Goal: Information Seeking & Learning: Learn about a topic

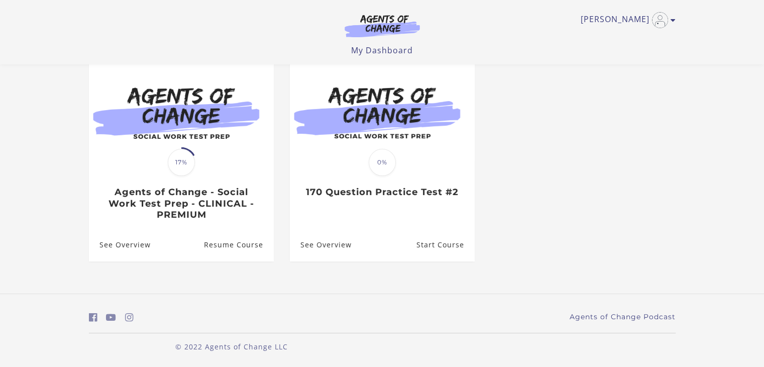
scroll to position [90, 0]
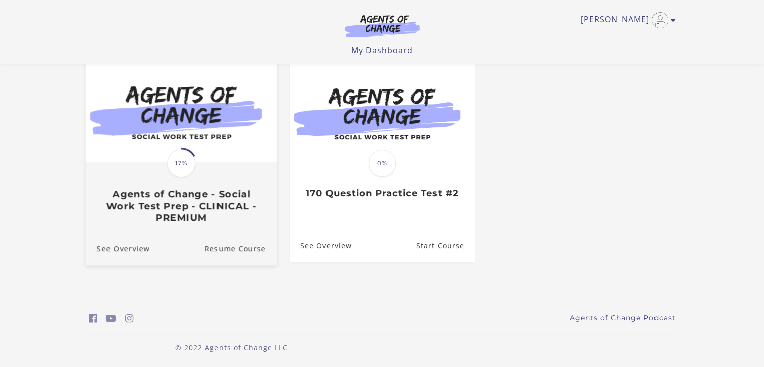
click at [216, 124] on img at bounding box center [180, 111] width 191 height 103
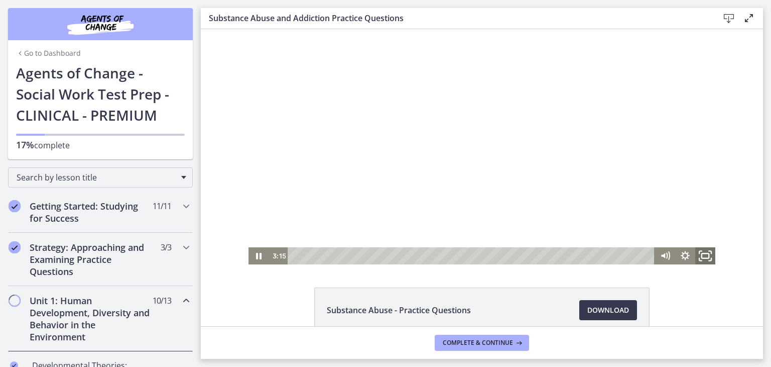
click at [702, 256] on icon "Fullscreen" at bounding box center [706, 256] width 24 height 21
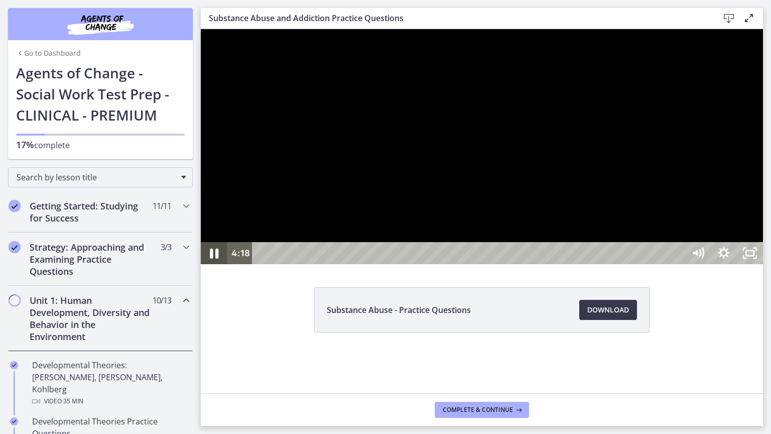
click at [208, 267] on icon "Pause" at bounding box center [213, 253] width 31 height 27
click at [208, 267] on icon "Play Video" at bounding box center [214, 253] width 31 height 27
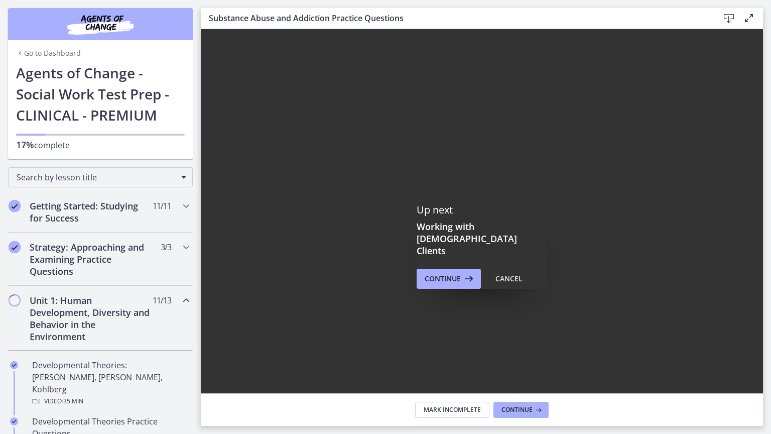
click at [766, 366] on icon "Fullscreen" at bounding box center [750, 406] width 31 height 27
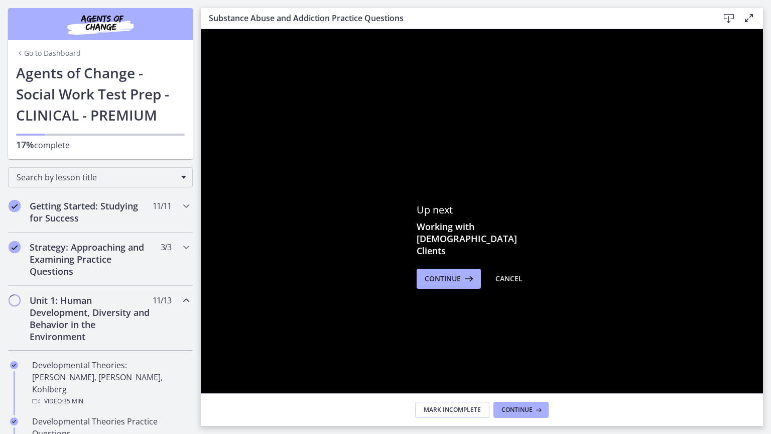
click at [766, 366] on icon "Unfullscreen" at bounding box center [750, 406] width 31 height 27
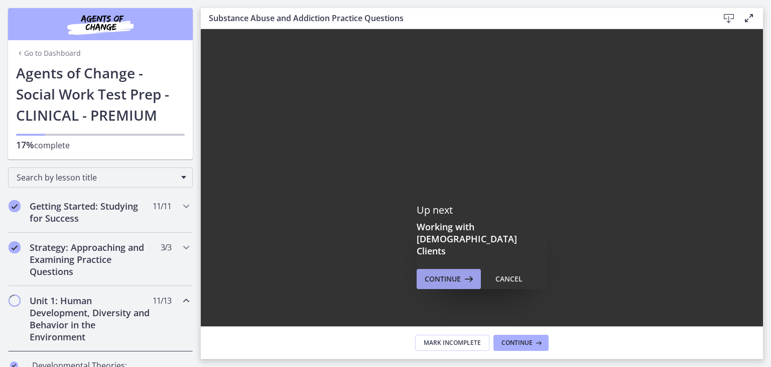
click at [468, 273] on icon at bounding box center [468, 279] width 14 height 12
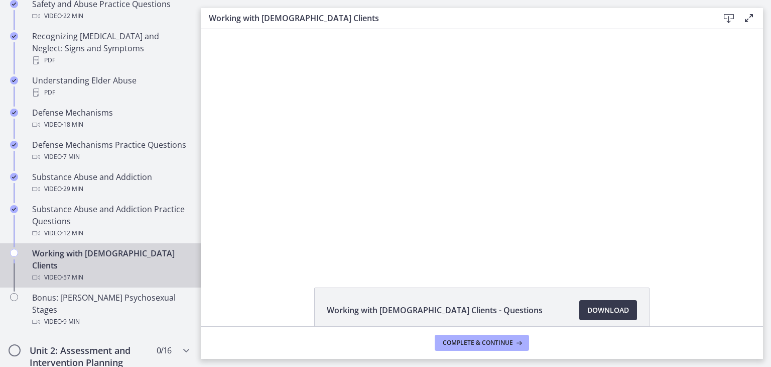
scroll to position [526, 0]
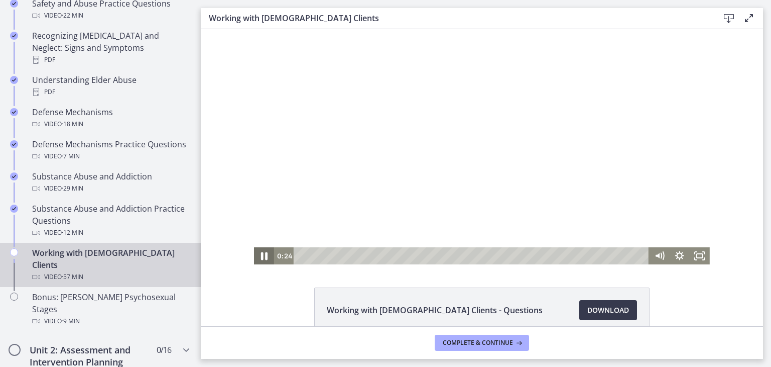
click at [261, 254] on icon "Pause" at bounding box center [264, 256] width 7 height 8
click at [262, 252] on icon "Play Video" at bounding box center [265, 256] width 6 height 9
click at [697, 254] on rect "Fullscreen" at bounding box center [700, 255] width 7 height 5
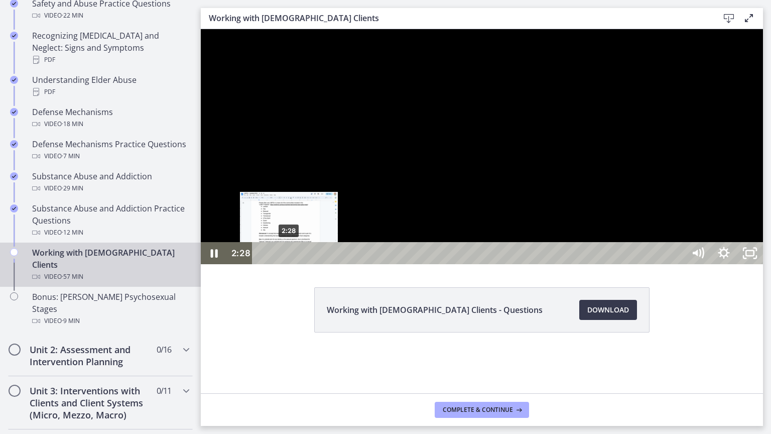
click at [289, 264] on div "2:28" at bounding box center [470, 253] width 417 height 22
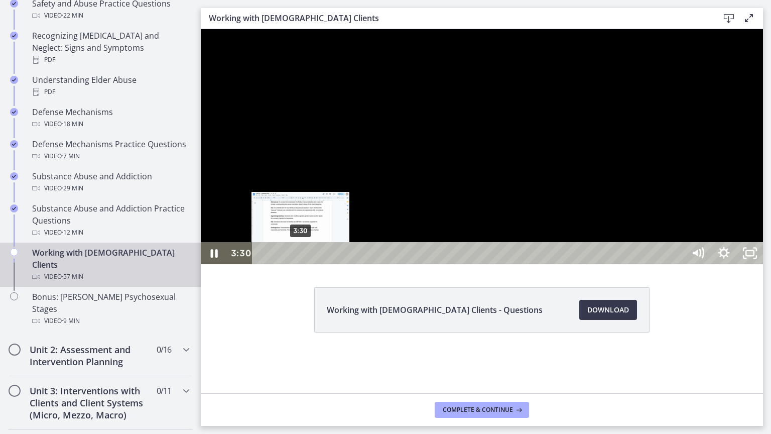
click at [301, 264] on div "3:30" at bounding box center [470, 253] width 417 height 22
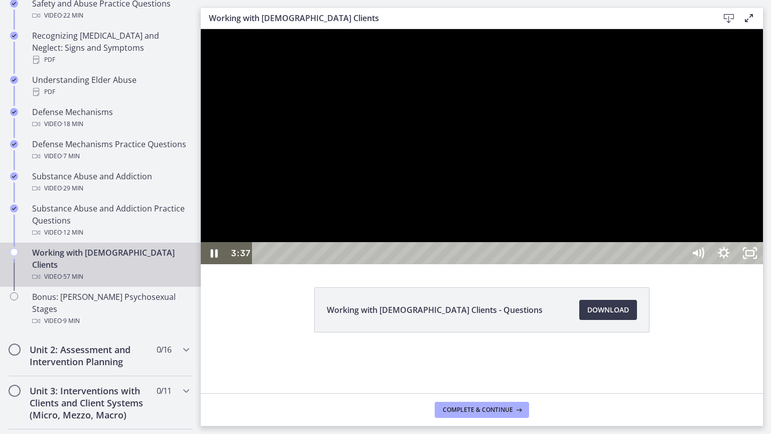
click at [288, 264] on div at bounding box center [482, 146] width 562 height 235
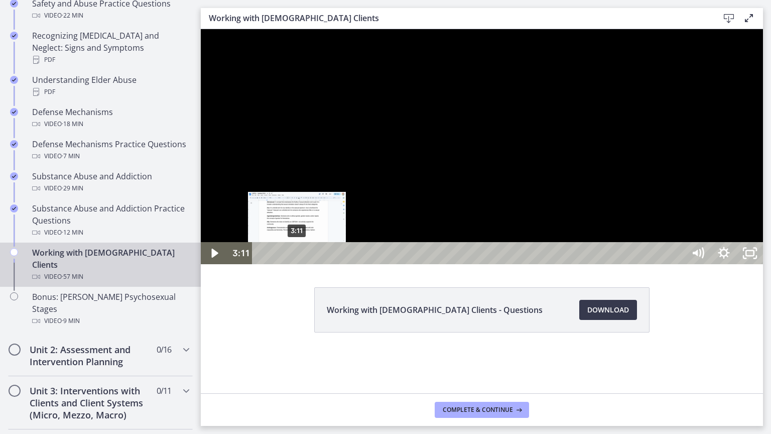
click at [297, 264] on div "3:11" at bounding box center [470, 253] width 417 height 22
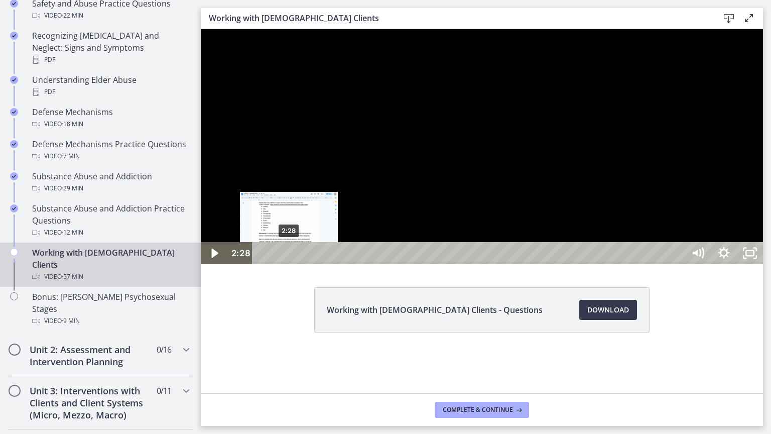
click at [289, 264] on div "2:28" at bounding box center [470, 253] width 417 height 22
click at [296, 264] on div "3:03" at bounding box center [470, 253] width 417 height 22
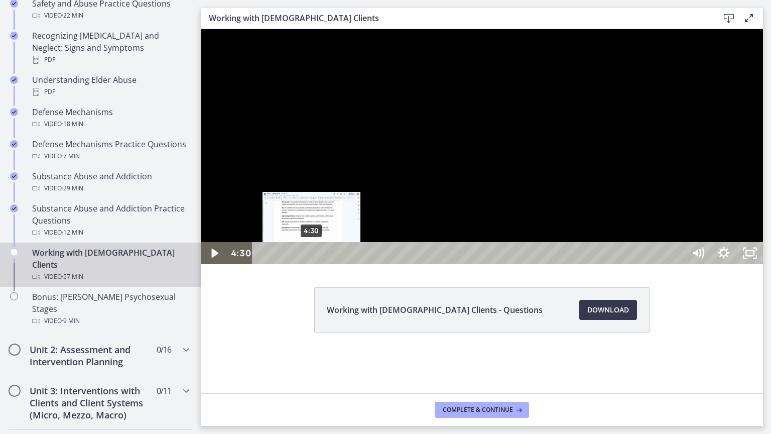
click at [312, 264] on div "4:30" at bounding box center [470, 253] width 417 height 22
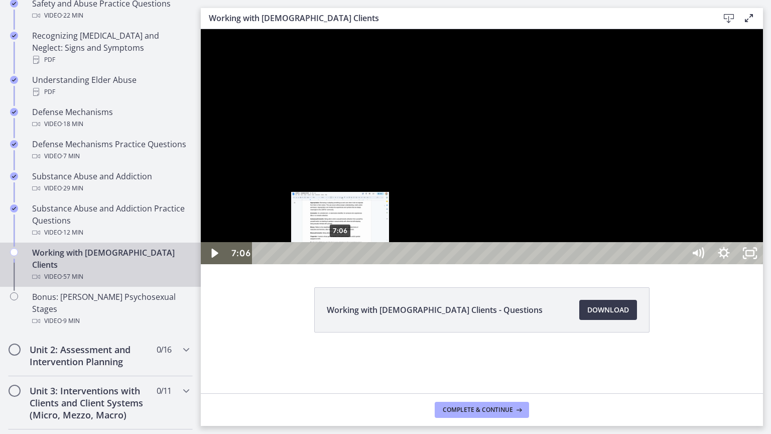
click at [340, 264] on div "7:06" at bounding box center [470, 253] width 417 height 22
click at [339, 257] on div "Playbar" at bounding box center [339, 254] width 8 height 8
click at [335, 264] on div "6:38" at bounding box center [470, 253] width 417 height 22
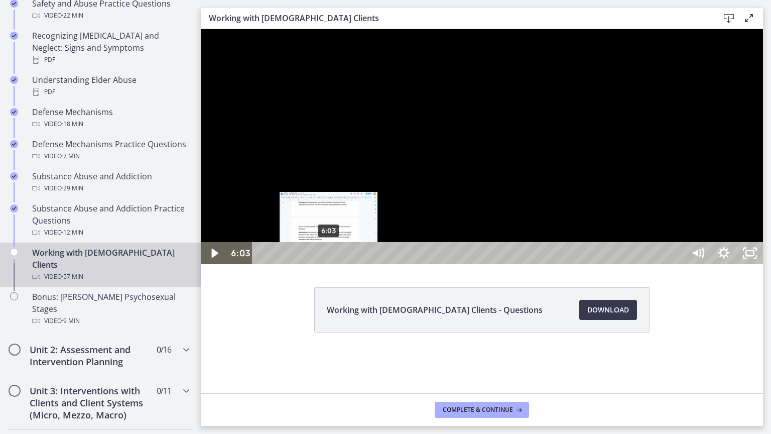
click at [329, 264] on div "6:03" at bounding box center [470, 253] width 417 height 22
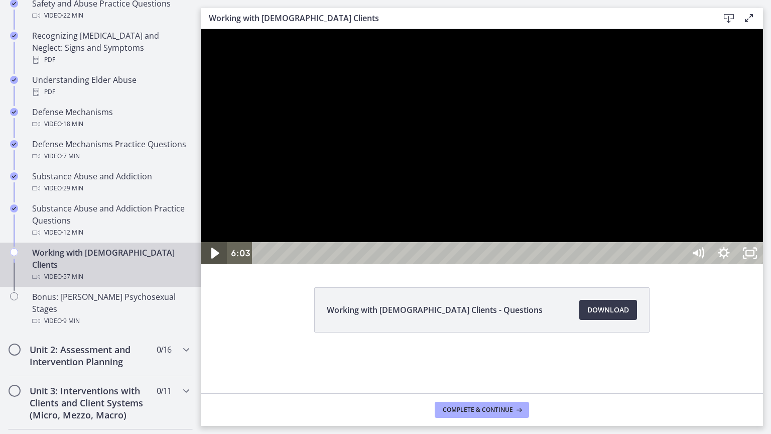
click at [210, 267] on icon "Play Video" at bounding box center [214, 253] width 31 height 27
click at [253, 264] on div at bounding box center [482, 146] width 562 height 235
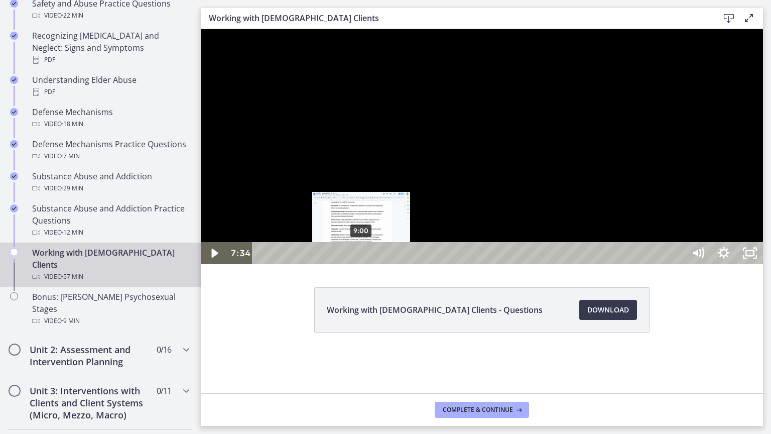
click at [365, 264] on div "Click for sound @keyframes VOLUME_SMALL_WAVE_FLASH { 0% { opacity: 0; } 33% { o…" at bounding box center [482, 146] width 562 height 235
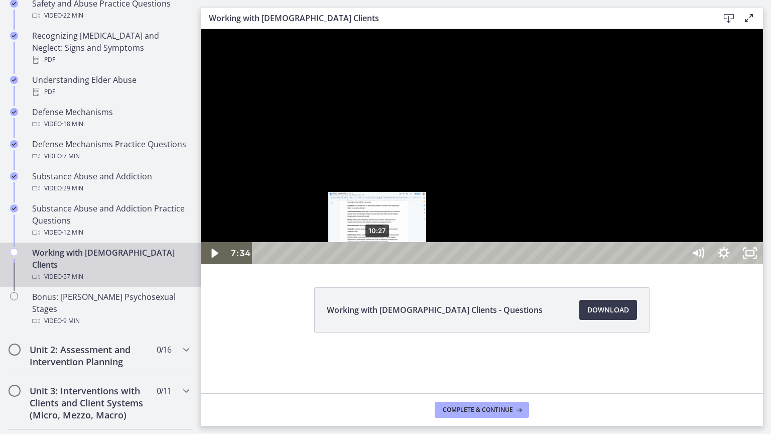
drag, startPoint x: 253, startPoint y: 360, endPoint x: 361, endPoint y: 440, distance: 134.5
click at [378, 264] on div "10:27" at bounding box center [470, 253] width 417 height 22
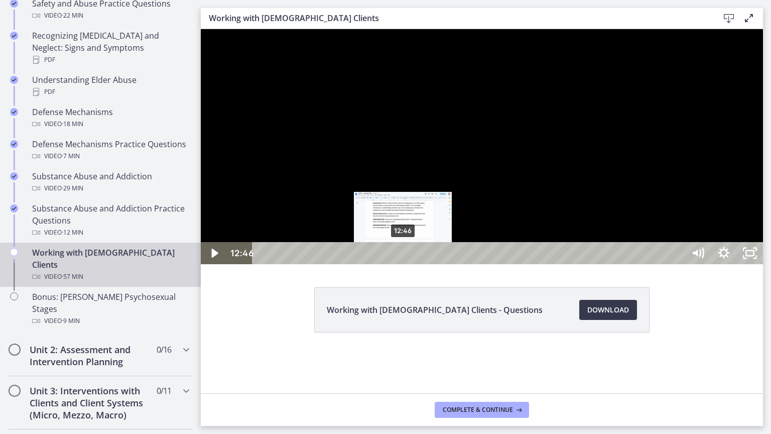
click at [403, 264] on div "12:46" at bounding box center [470, 253] width 417 height 22
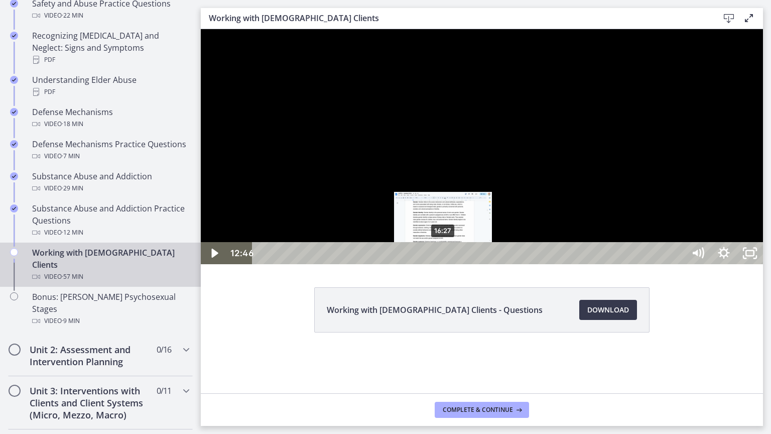
click at [444, 264] on div "16:27" at bounding box center [470, 253] width 417 height 22
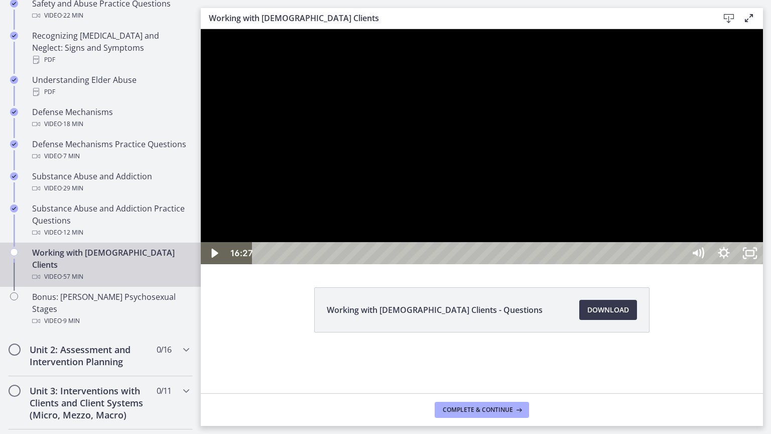
click at [659, 264] on div at bounding box center [482, 146] width 562 height 235
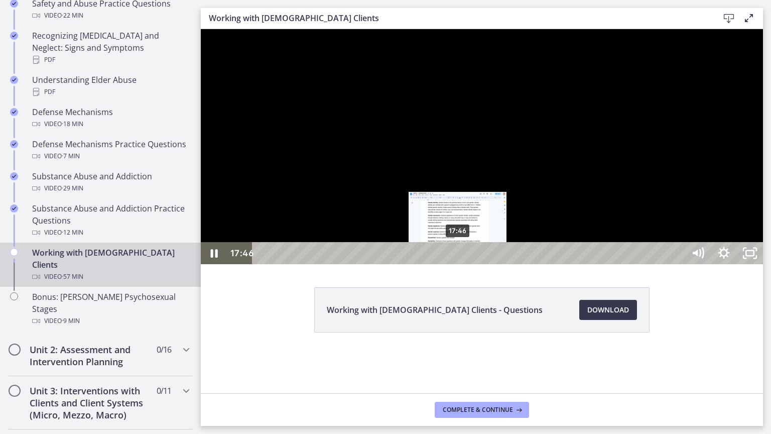
click at [459, 264] on div "17:46" at bounding box center [470, 253] width 417 height 22
click at [451, 264] on div "17:07" at bounding box center [470, 253] width 417 height 22
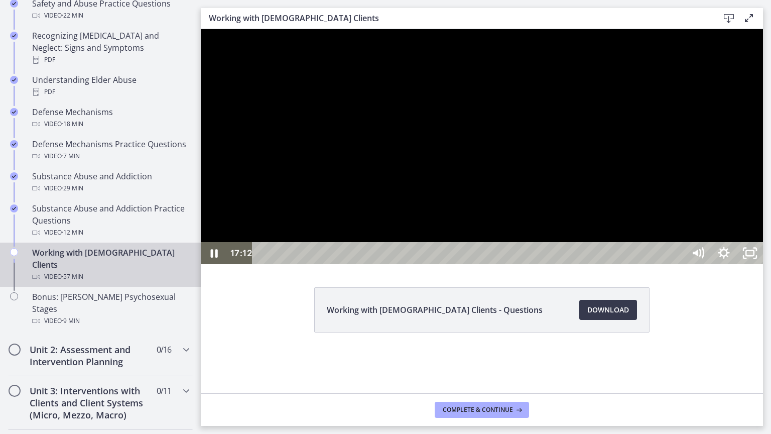
click at [353, 264] on div at bounding box center [482, 146] width 562 height 235
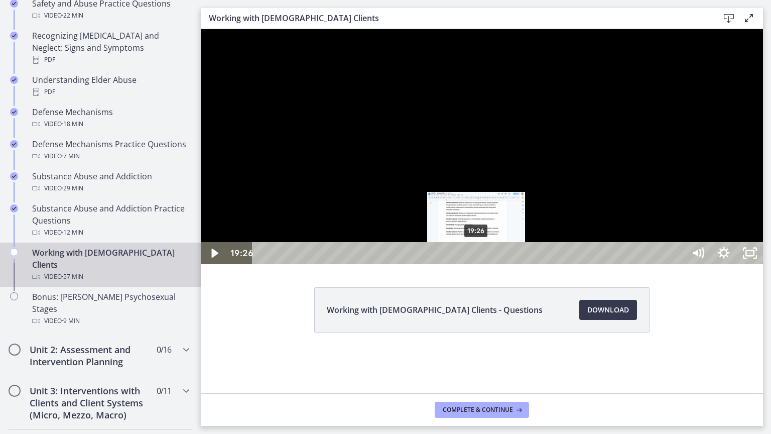
click at [477, 264] on div "19:26" at bounding box center [470, 253] width 417 height 22
click at [488, 264] on div "20:26" at bounding box center [470, 253] width 417 height 22
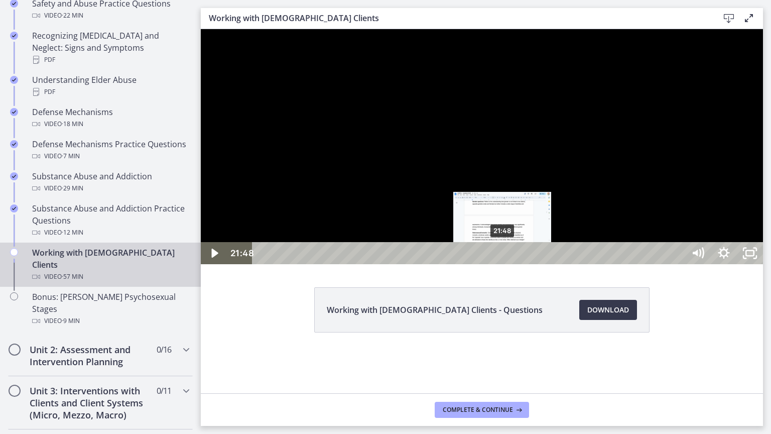
click at [503, 264] on div "21:48" at bounding box center [470, 253] width 417 height 22
click at [513, 264] on div "22:40" at bounding box center [470, 253] width 417 height 22
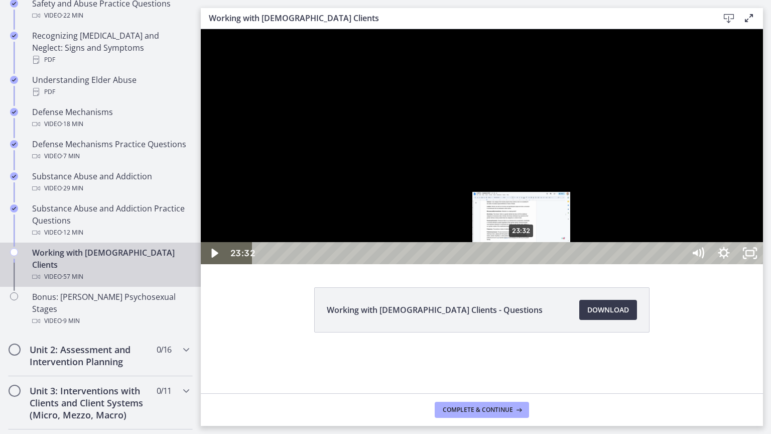
click at [522, 264] on div "23:32" at bounding box center [470, 253] width 417 height 22
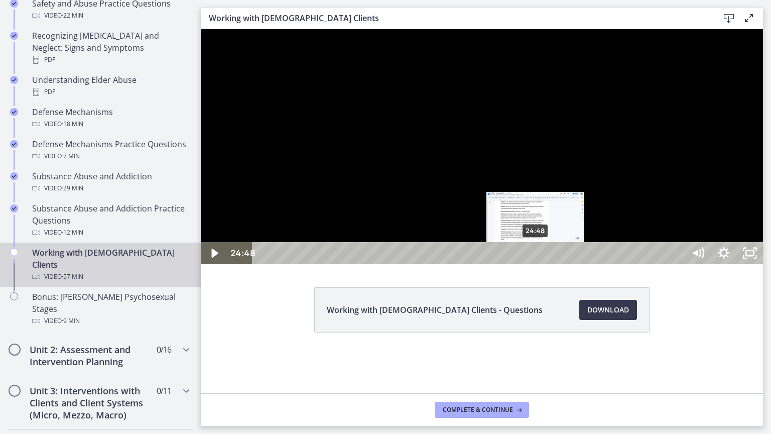
click at [536, 264] on div "24:48" at bounding box center [470, 253] width 417 height 22
click at [547, 264] on div "25:48" at bounding box center [470, 253] width 417 height 22
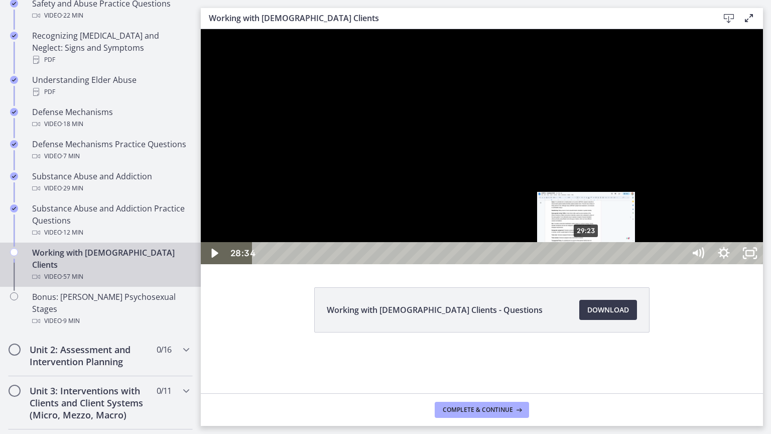
click at [587, 264] on div "29:23" at bounding box center [470, 253] width 417 height 22
click at [601, 264] on div "30:36" at bounding box center [470, 253] width 417 height 22
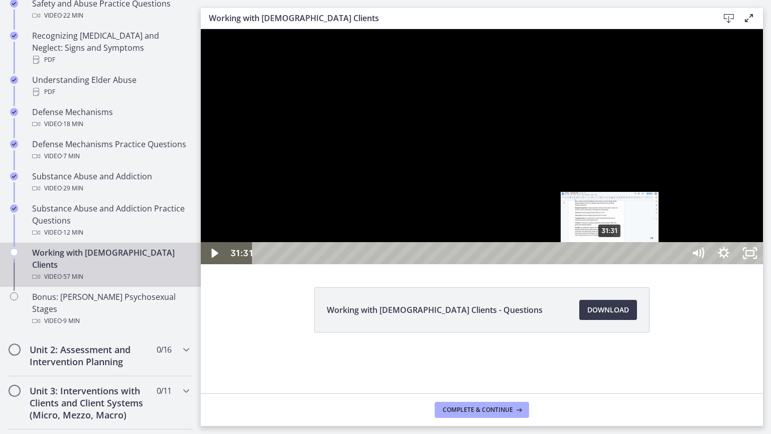
click at [611, 264] on div "31:31" at bounding box center [470, 253] width 417 height 22
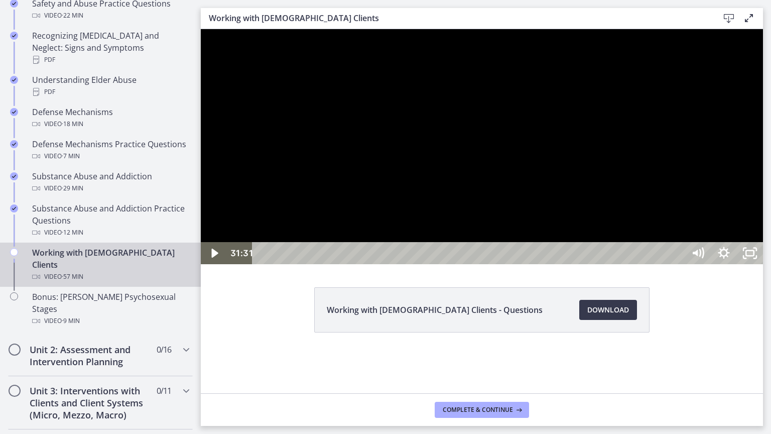
click at [558, 264] on div at bounding box center [482, 146] width 562 height 235
click at [456, 264] on div at bounding box center [482, 146] width 562 height 235
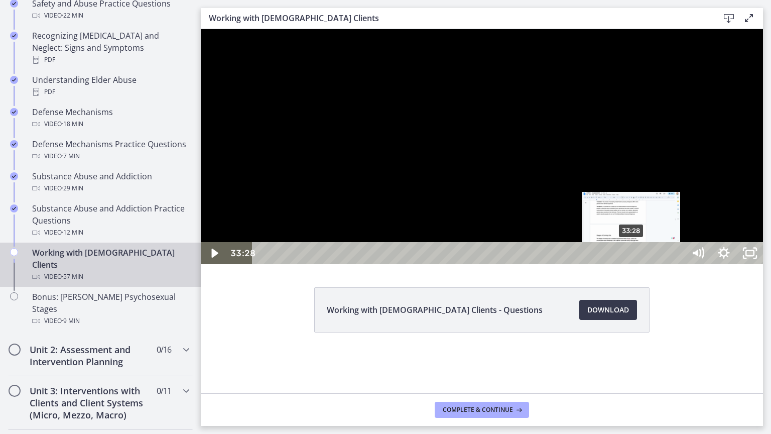
click at [632, 264] on div "33:28" at bounding box center [470, 253] width 417 height 22
click at [648, 264] on div "34:55" at bounding box center [470, 253] width 417 height 22
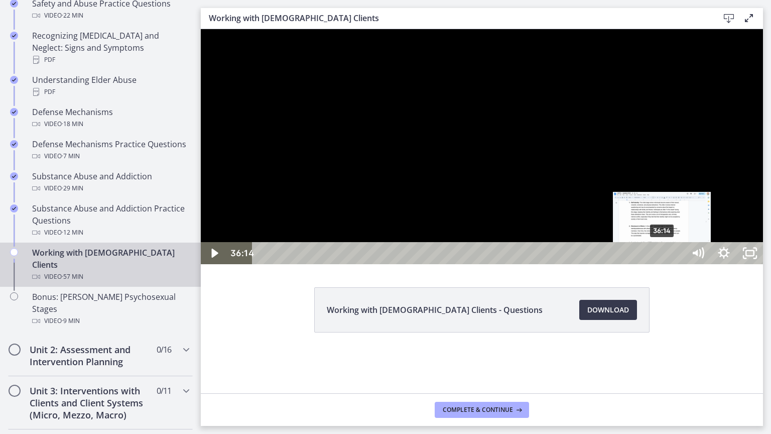
click at [663, 264] on div "36:14" at bounding box center [470, 253] width 417 height 22
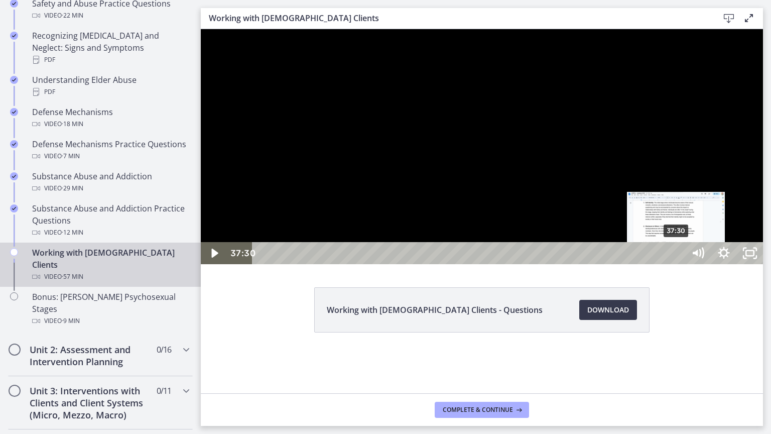
click at [677, 264] on div "37:30" at bounding box center [470, 253] width 417 height 22
click at [678, 264] on div "38:19" at bounding box center [470, 253] width 417 height 22
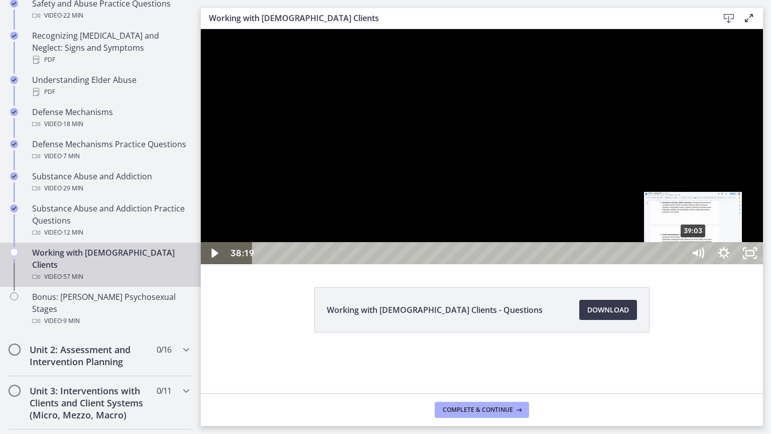
click at [678, 264] on div "39:03" at bounding box center [470, 253] width 417 height 22
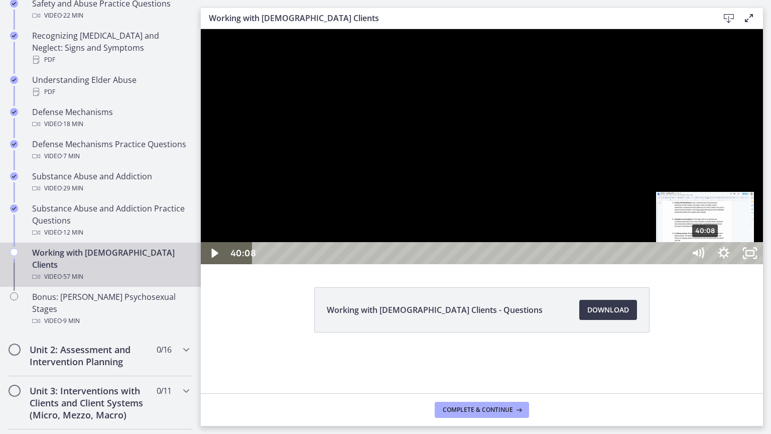
click at [678, 264] on div "40:08" at bounding box center [470, 253] width 417 height 22
click at [678, 264] on div "41:03" at bounding box center [470, 253] width 417 height 22
drag, startPoint x: 707, startPoint y: 453, endPoint x: 716, endPoint y: 453, distance: 9.0
click at [716, 257] on div "Playbar" at bounding box center [716, 254] width 8 height 8
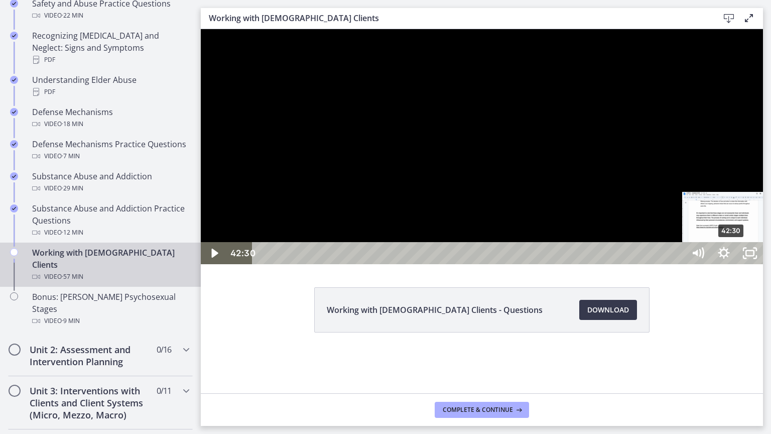
drag, startPoint x: 716, startPoint y: 453, endPoint x: 732, endPoint y: 450, distance: 16.4
click at [732, 257] on div "Playbar" at bounding box center [732, 254] width 8 height 8
click at [678, 264] on div "43:11" at bounding box center [470, 253] width 417 height 22
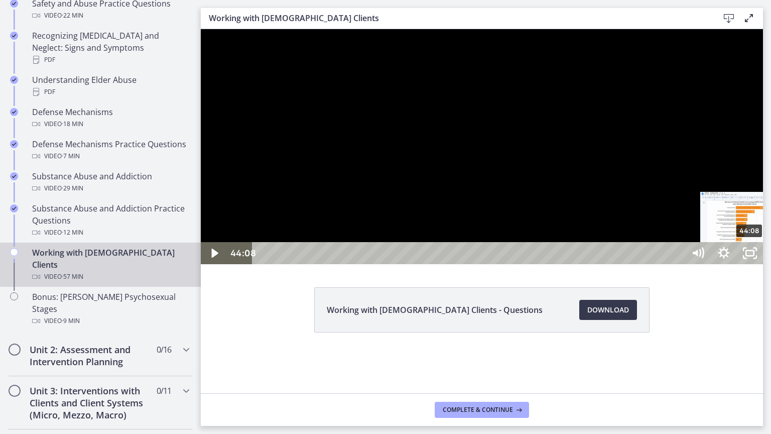
click at [678, 264] on div "44:08" at bounding box center [470, 253] width 417 height 22
click at [678, 264] on div "45:05" at bounding box center [470, 253] width 417 height 22
click at [678, 264] on div "46:52" at bounding box center [470, 253] width 417 height 22
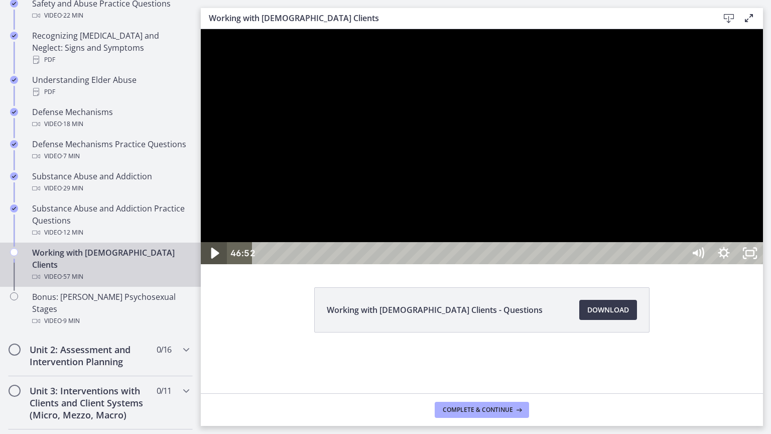
click at [215, 259] on icon "Play Video" at bounding box center [215, 253] width 8 height 11
click at [678, 264] on div "54:40" at bounding box center [470, 253] width 417 height 22
click at [678, 264] on div "56:15" at bounding box center [470, 253] width 417 height 22
click at [763, 264] on icon "Unfullscreen" at bounding box center [750, 253] width 26 height 22
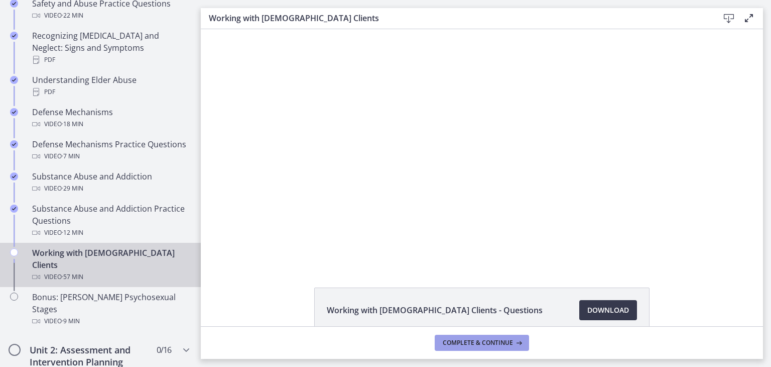
click at [478, 337] on button "Complete & continue" at bounding box center [482, 342] width 94 height 16
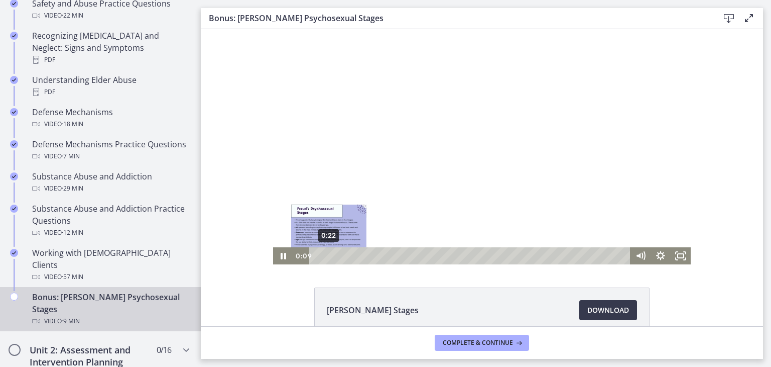
click at [325, 254] on div "0:22" at bounding box center [471, 255] width 309 height 17
click at [337, 254] on div "0:44" at bounding box center [471, 255] width 309 height 17
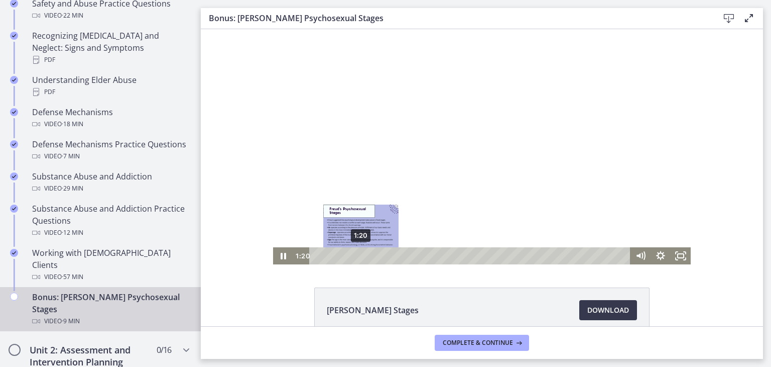
click at [357, 253] on div "1:20" at bounding box center [471, 255] width 309 height 17
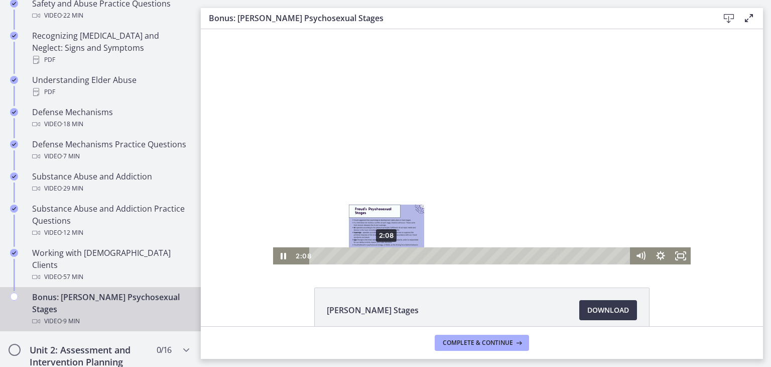
click at [383, 254] on div "2:08" at bounding box center [471, 255] width 309 height 17
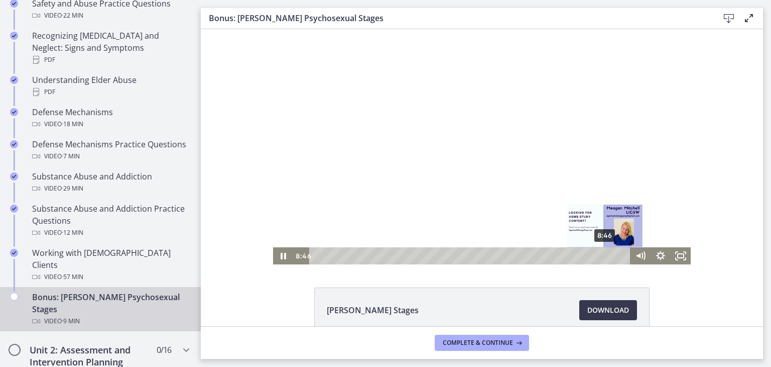
click at [602, 253] on div "8:46" at bounding box center [471, 255] width 309 height 17
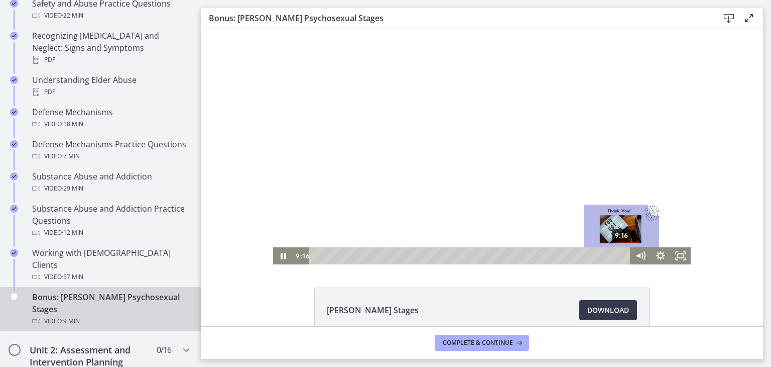
click at [619, 253] on div "9:16" at bounding box center [471, 255] width 309 height 17
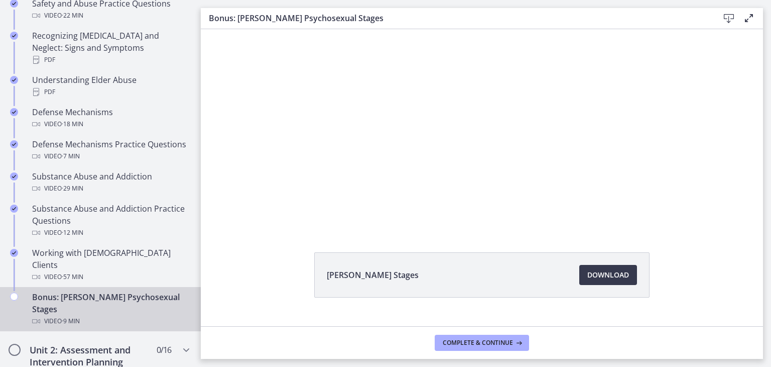
scroll to position [36, 0]
click at [492, 345] on span "Complete & continue" at bounding box center [478, 342] width 70 height 8
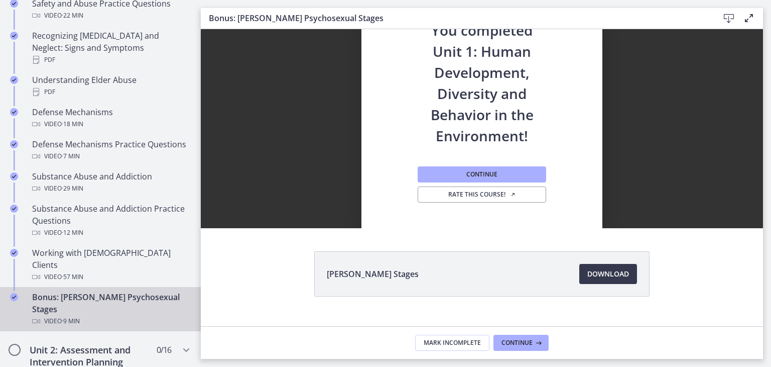
scroll to position [0, 0]
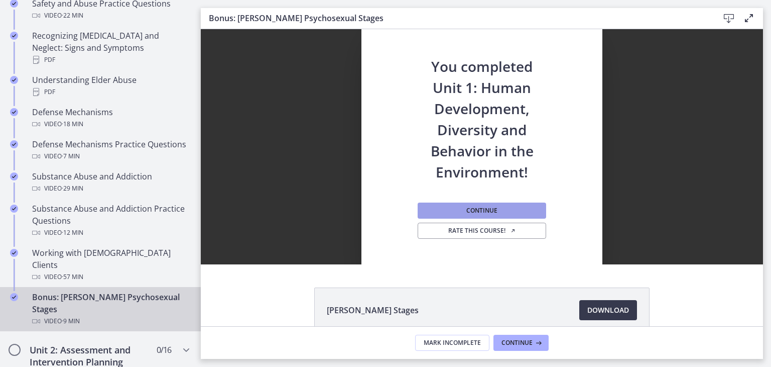
click at [493, 212] on span "Continue" at bounding box center [482, 210] width 31 height 8
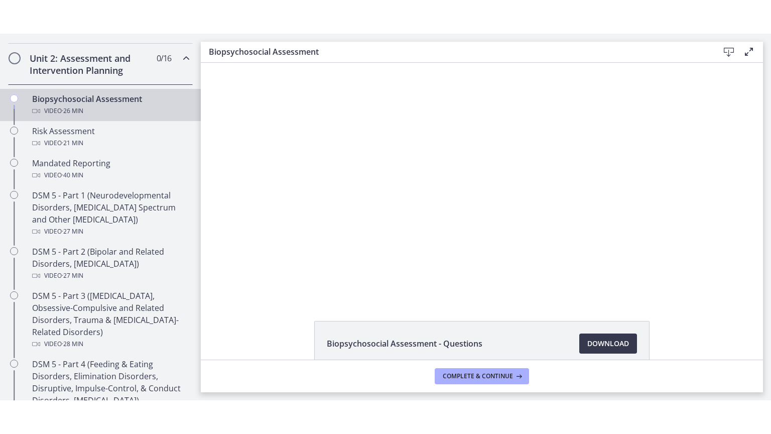
scroll to position [331, 0]
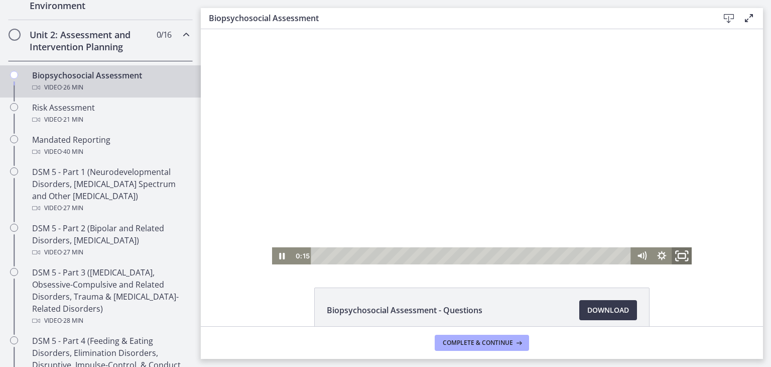
click at [678, 251] on icon "Fullscreen" at bounding box center [682, 256] width 24 height 21
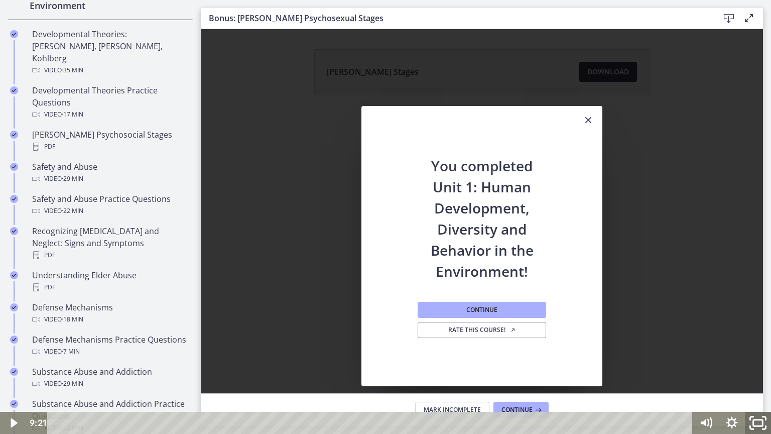
click at [761, 366] on icon "Fullscreen" at bounding box center [758, 423] width 31 height 27
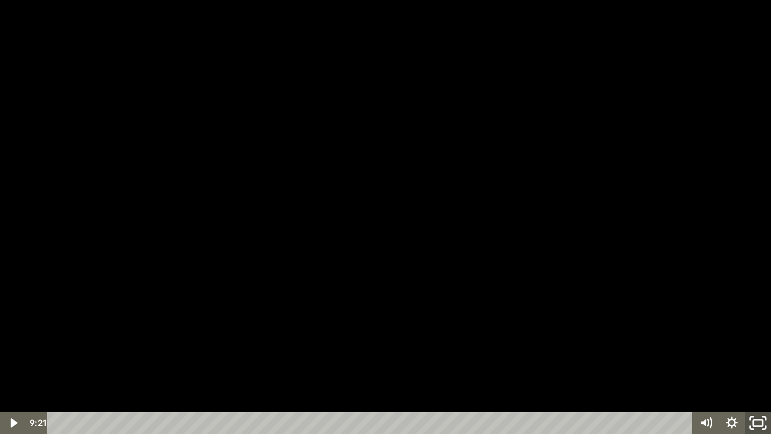
click at [761, 366] on icon "Unfullscreen" at bounding box center [758, 423] width 31 height 27
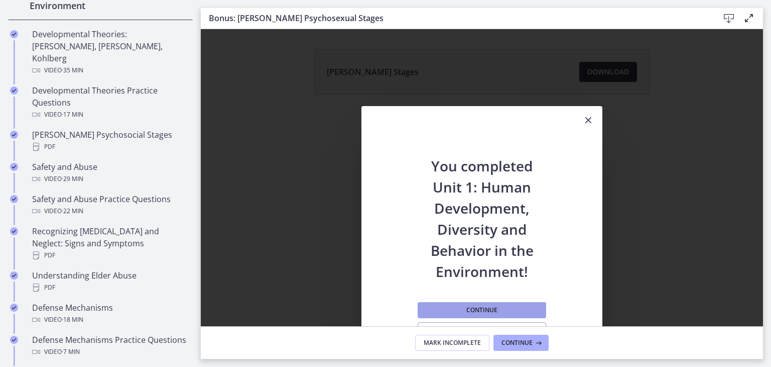
click at [462, 309] on button "Continue" at bounding box center [482, 310] width 129 height 16
drag, startPoint x: 462, startPoint y: 309, endPoint x: 253, endPoint y: 274, distance: 211.3
click at [253, 274] on div at bounding box center [385, 183] width 555 height 312
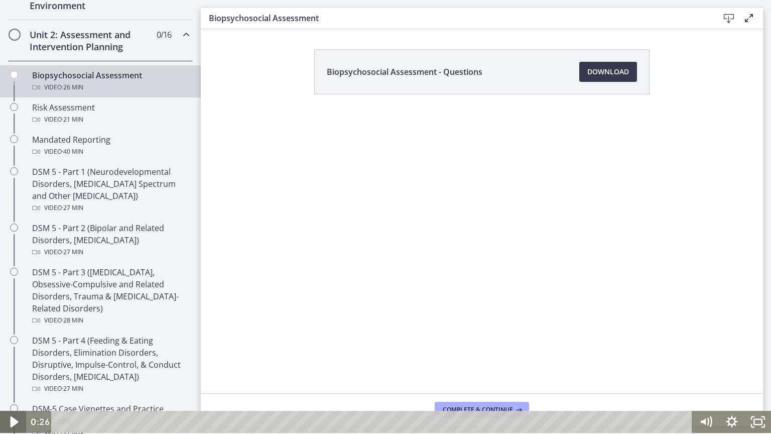
click at [14, 366] on icon "Play Video" at bounding box center [15, 421] width 8 height 11
click at [12, 366] on icon "Pause" at bounding box center [13, 422] width 9 height 10
